Goal: Task Accomplishment & Management: Manage account settings

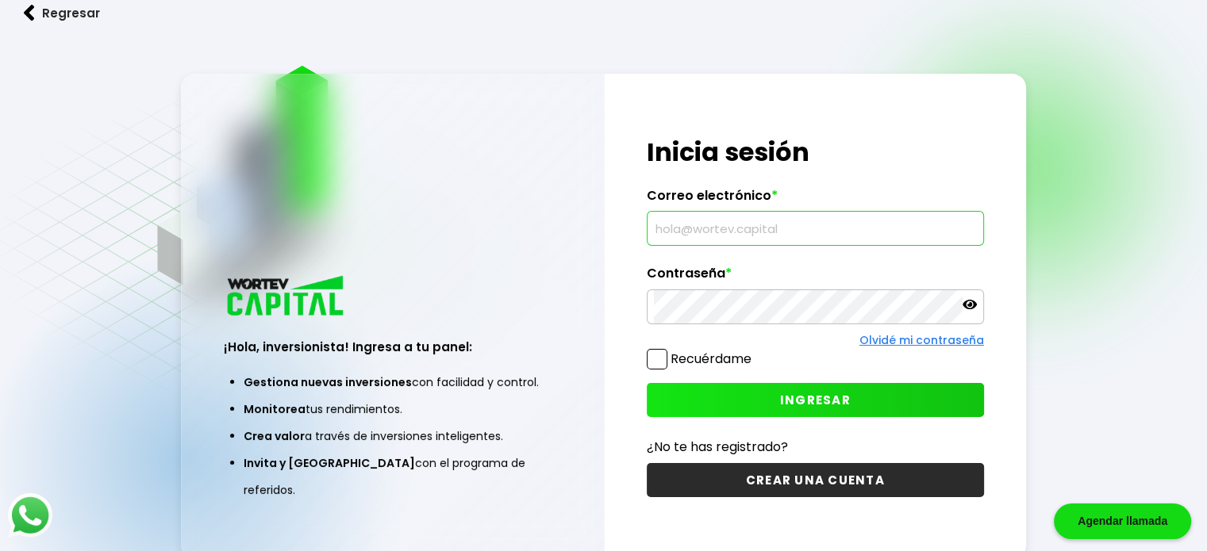
click at [735, 240] on input "text" at bounding box center [815, 228] width 323 height 33
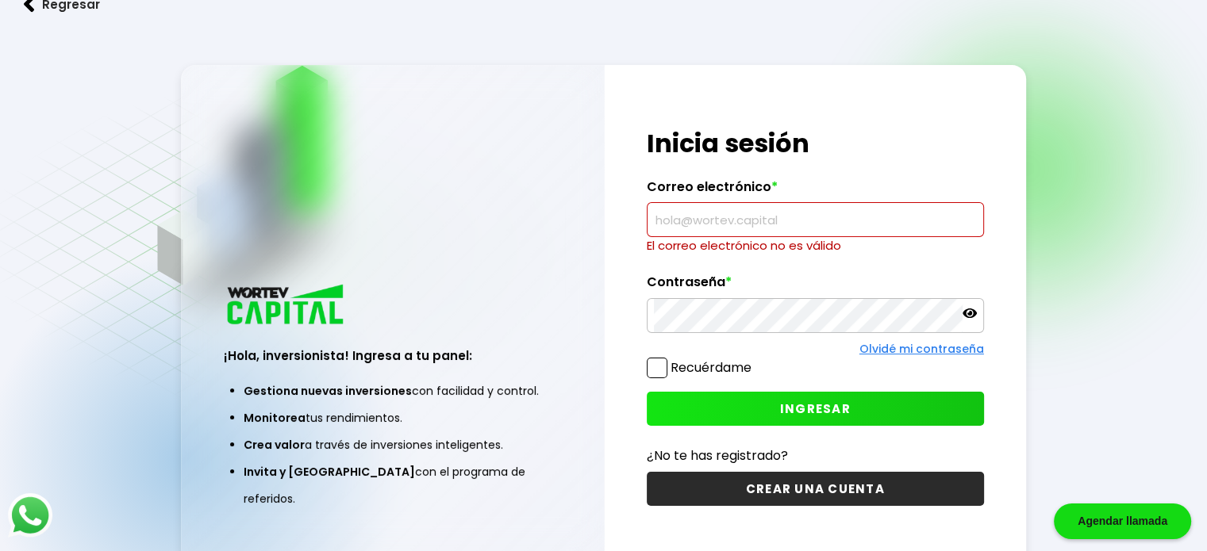
type input "[PERSON_NAME][EMAIL_ADDRESS][PERSON_NAME][DOMAIN_NAME]"
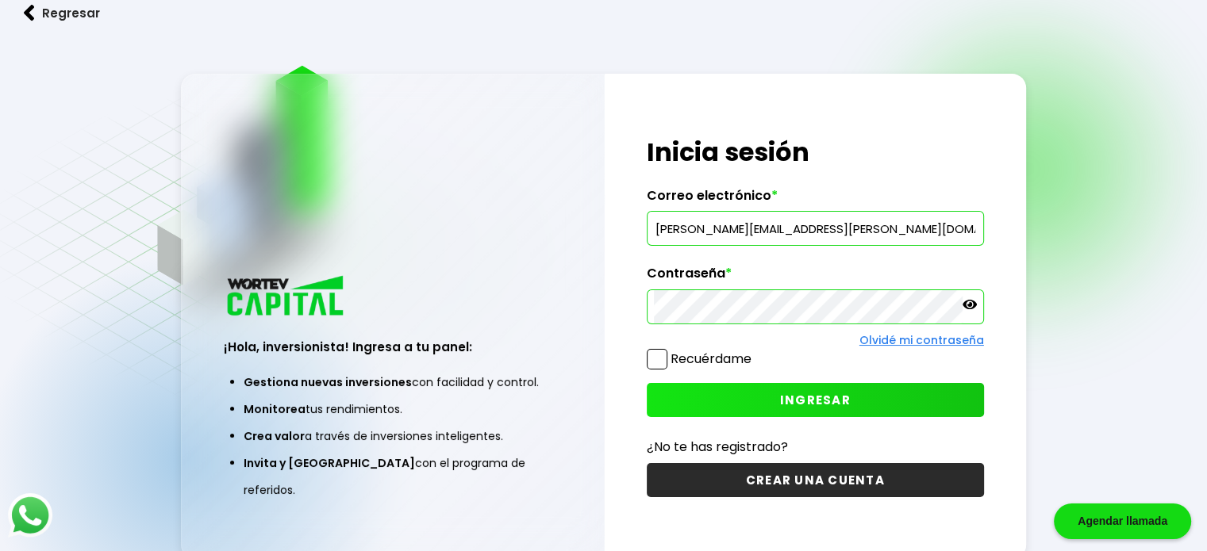
click at [799, 383] on button "INGRESAR" at bounding box center [815, 400] width 337 height 34
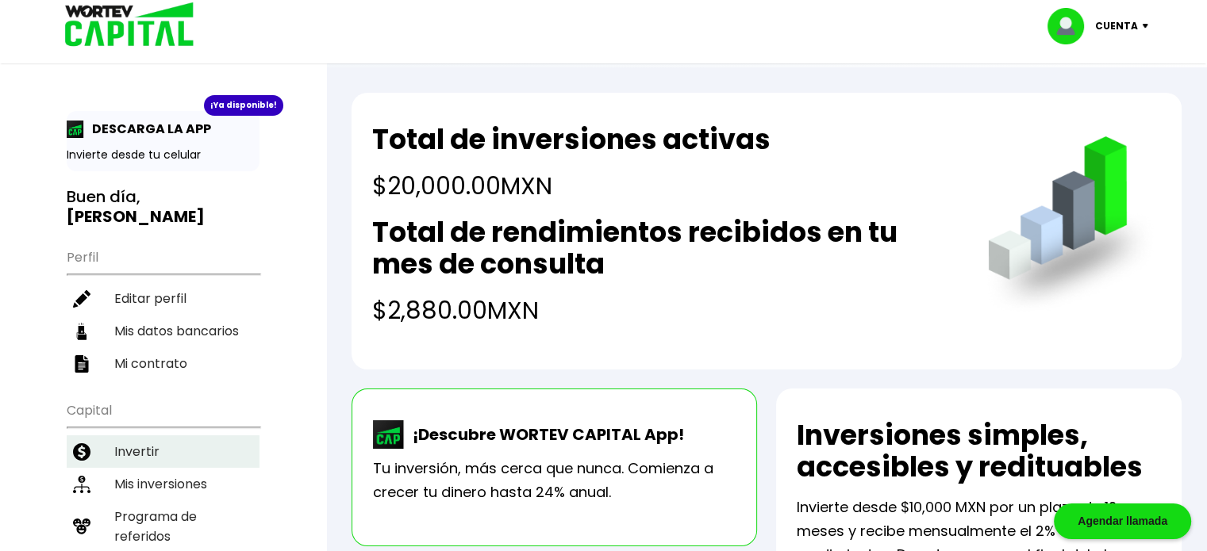
click at [159, 436] on li "Invertir" at bounding box center [163, 452] width 193 height 33
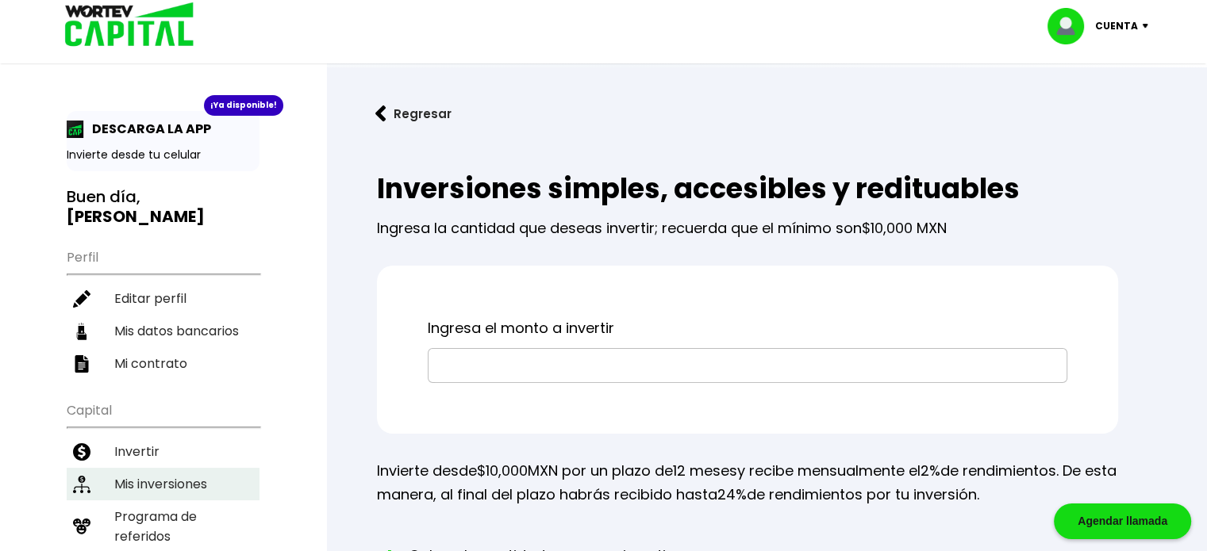
click at [168, 468] on li "Mis inversiones" at bounding box center [163, 484] width 193 height 33
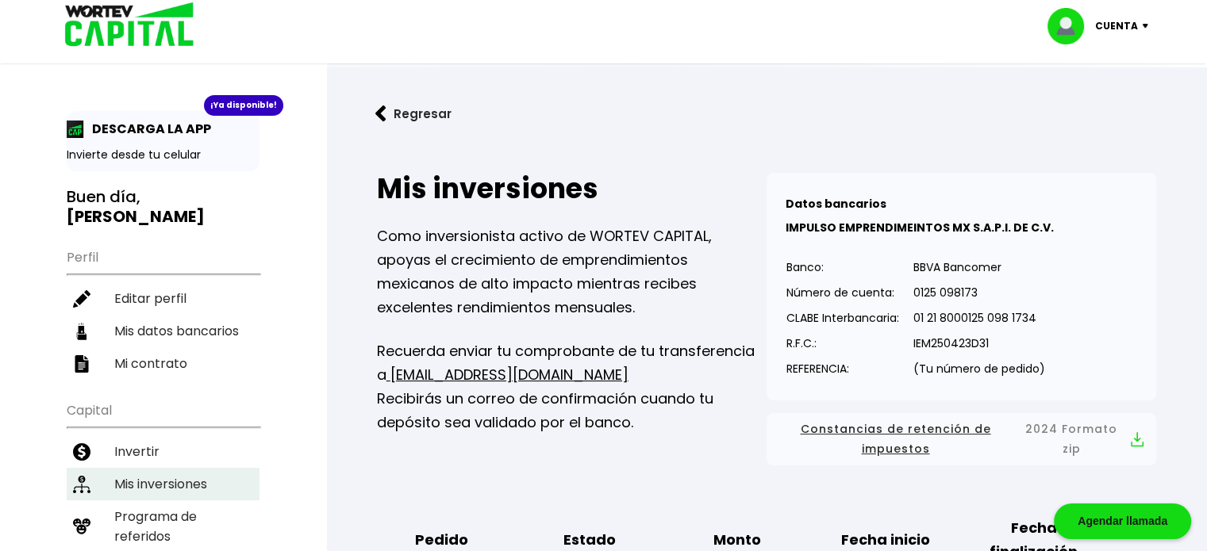
click at [163, 468] on li "Mis inversiones" at bounding box center [163, 484] width 193 height 33
click at [226, 111] on div "¡Ya disponible!" at bounding box center [243, 105] width 79 height 21
click at [1123, 20] on p "Cuenta" at bounding box center [1116, 26] width 43 height 24
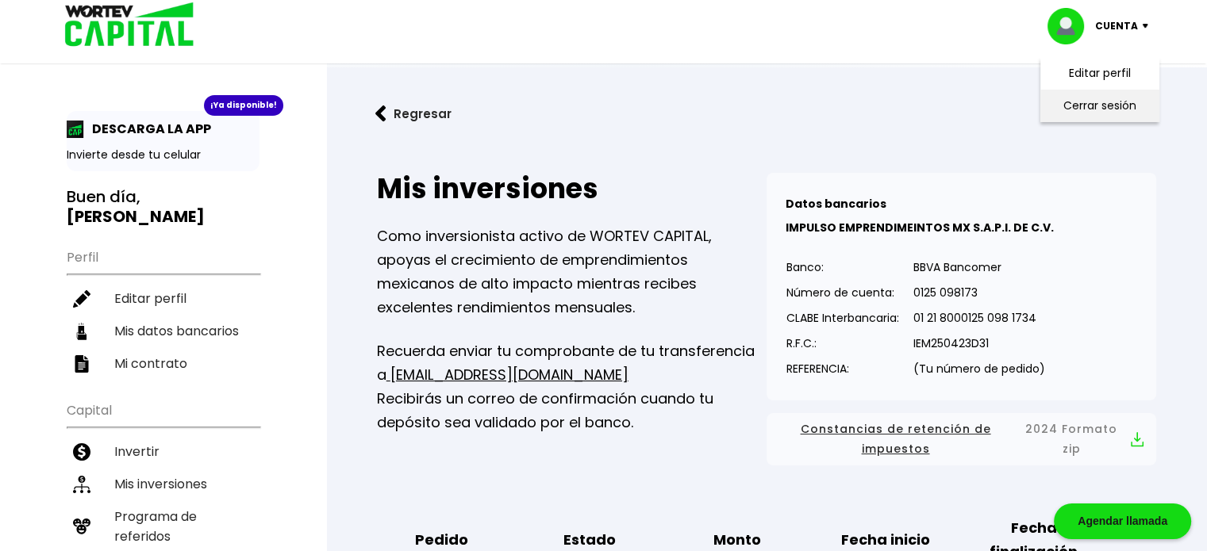
click at [1122, 107] on li "Cerrar sesión" at bounding box center [1099, 106] width 127 height 33
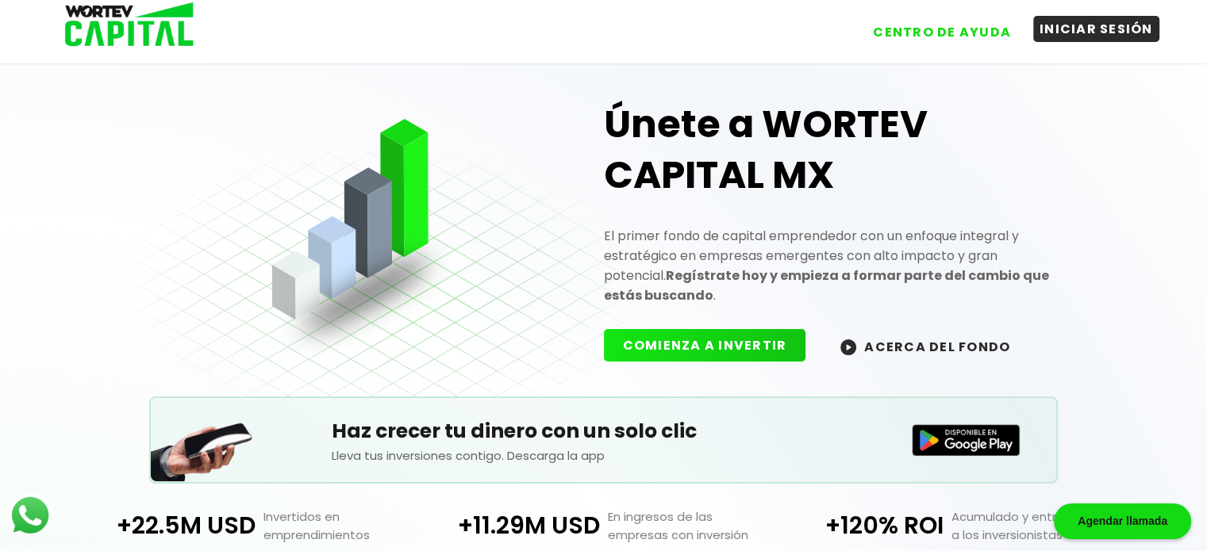
click at [1067, 30] on button "INICIAR SESIÓN" at bounding box center [1096, 29] width 126 height 26
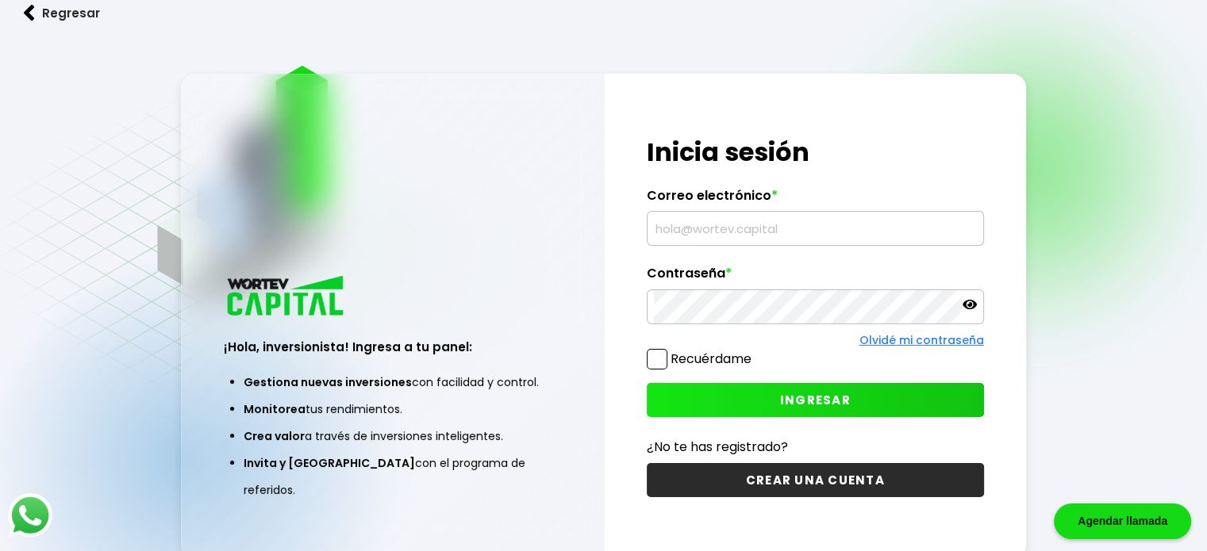
click at [770, 233] on input "text" at bounding box center [815, 228] width 323 height 33
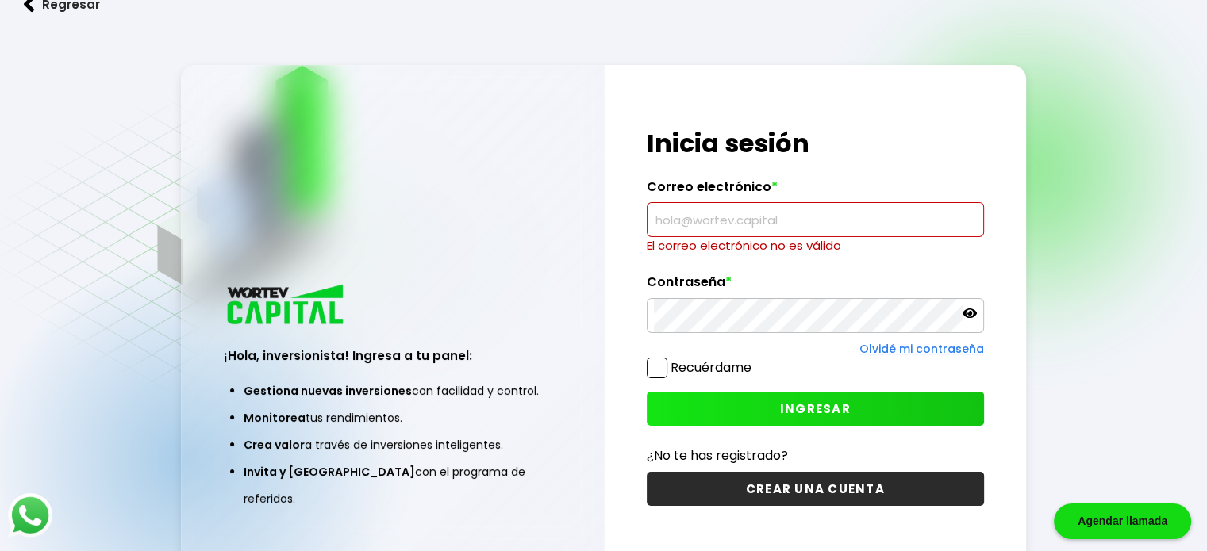
type input "[EMAIL_ADDRESS][DOMAIN_NAME]"
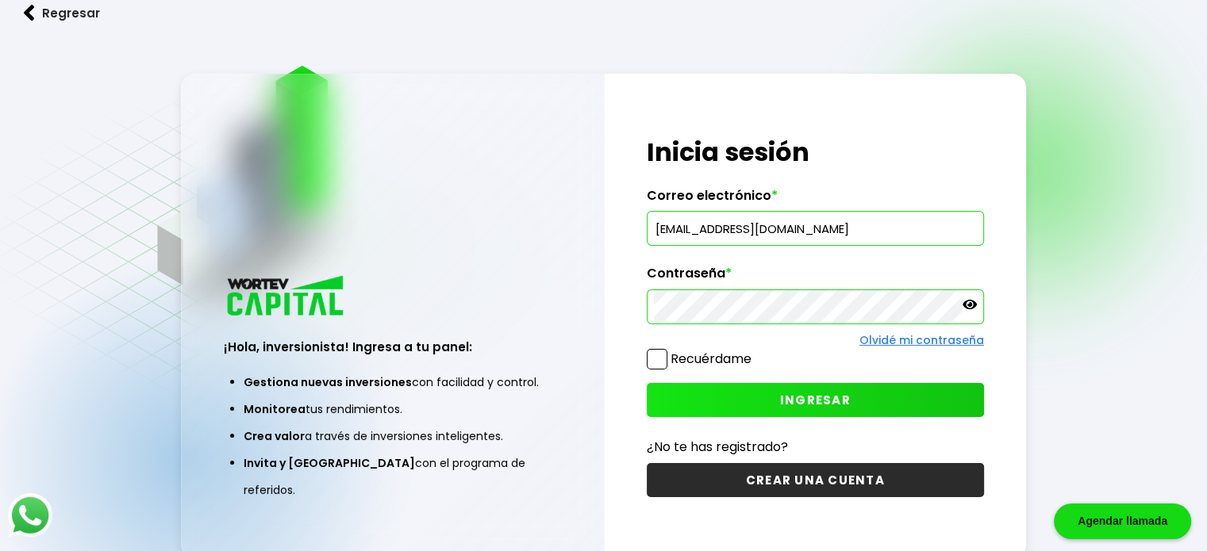
click at [783, 413] on button "INGRESAR" at bounding box center [815, 400] width 337 height 34
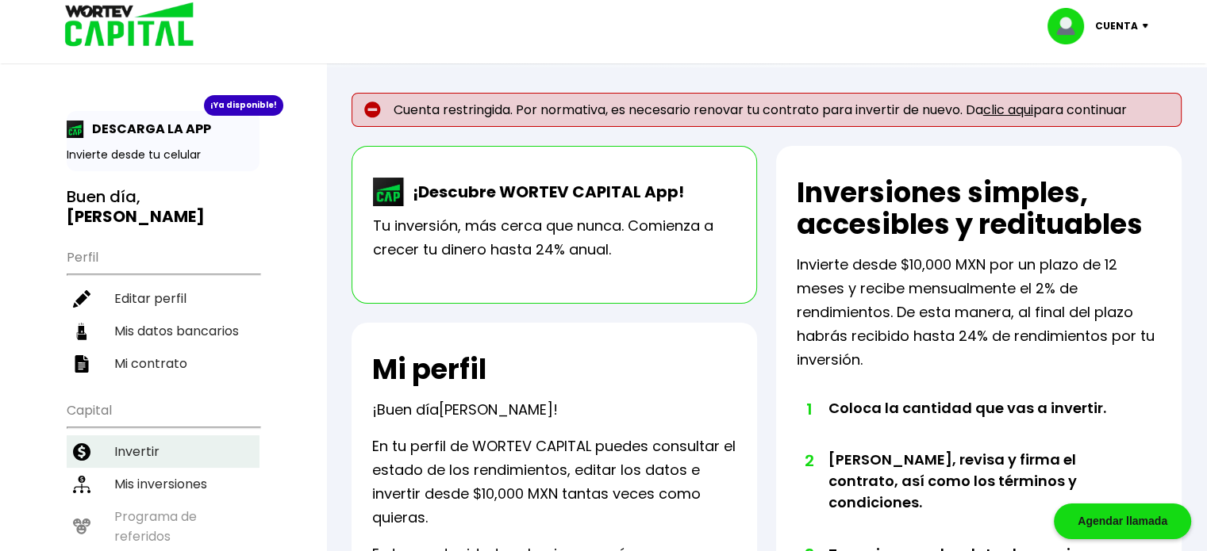
click at [146, 436] on li "Invertir" at bounding box center [163, 452] width 193 height 33
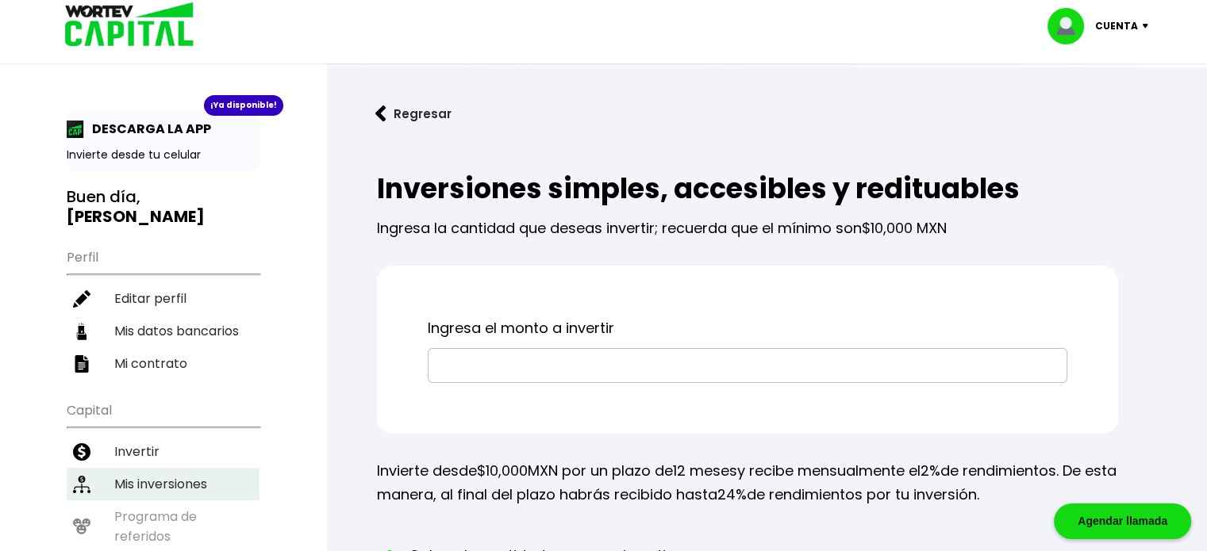
click at [127, 468] on li "Mis inversiones" at bounding box center [163, 484] width 193 height 33
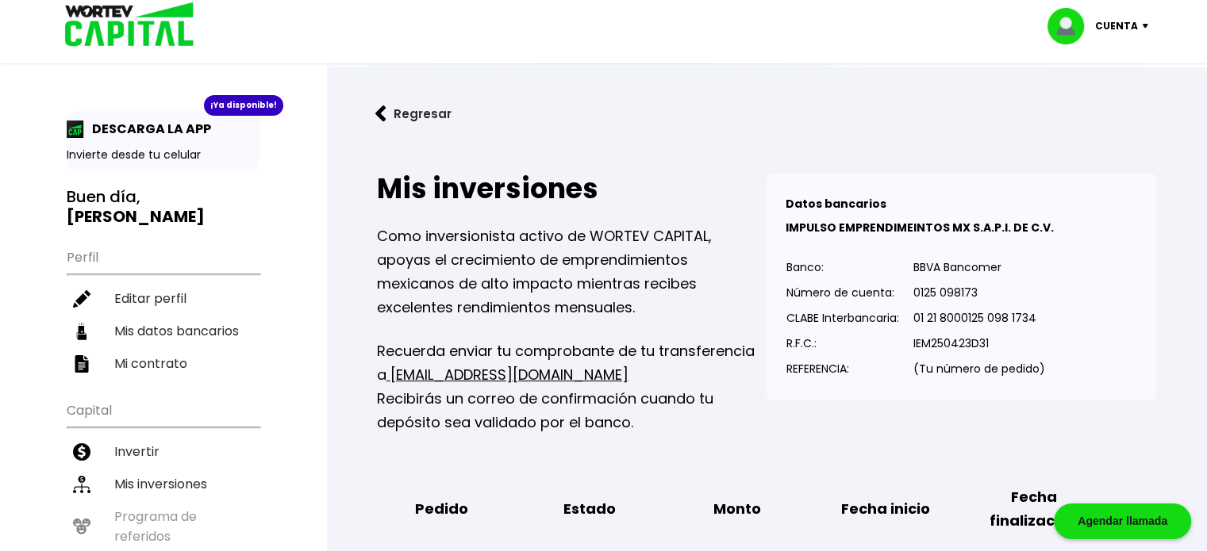
click at [1139, 30] on div "Cuenta" at bounding box center [1103, 26] width 112 height 36
click at [1119, 96] on li "Cerrar sesión" at bounding box center [1099, 106] width 127 height 33
